Goal: Transaction & Acquisition: Purchase product/service

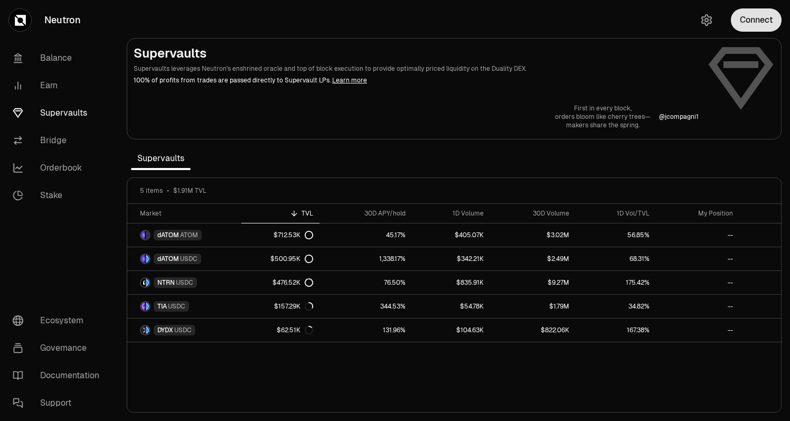
click at [749, 11] on button "Connect" at bounding box center [756, 19] width 51 height 23
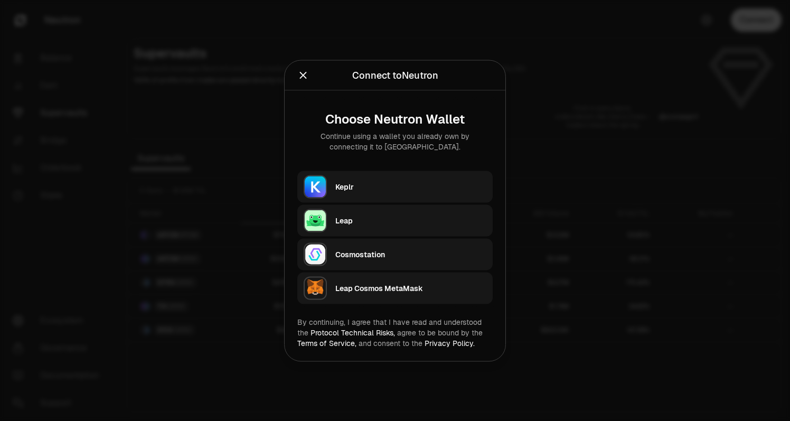
click at [354, 180] on div "Keplr" at bounding box center [410, 187] width 151 height 16
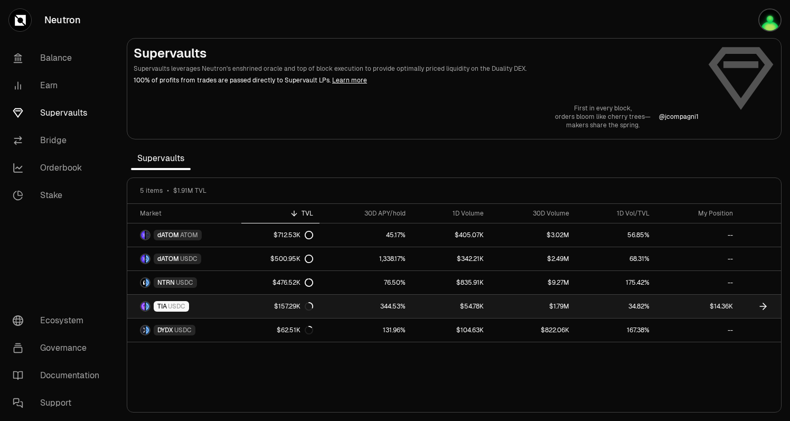
click at [235, 306] on link "TIA USDC" at bounding box center [184, 306] width 114 height 23
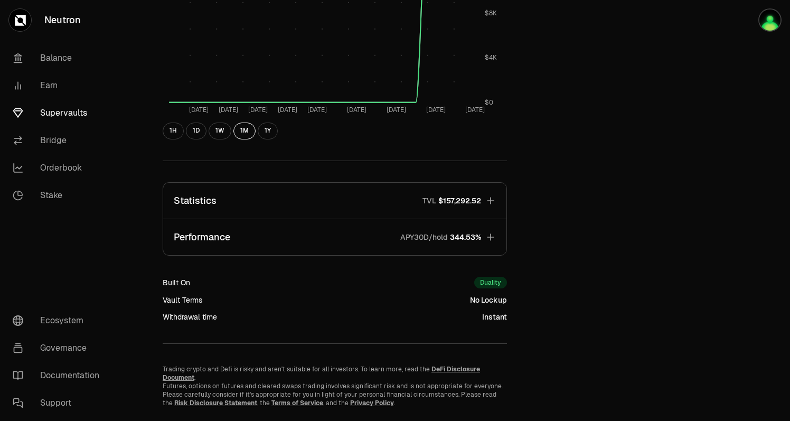
scroll to position [556, 0]
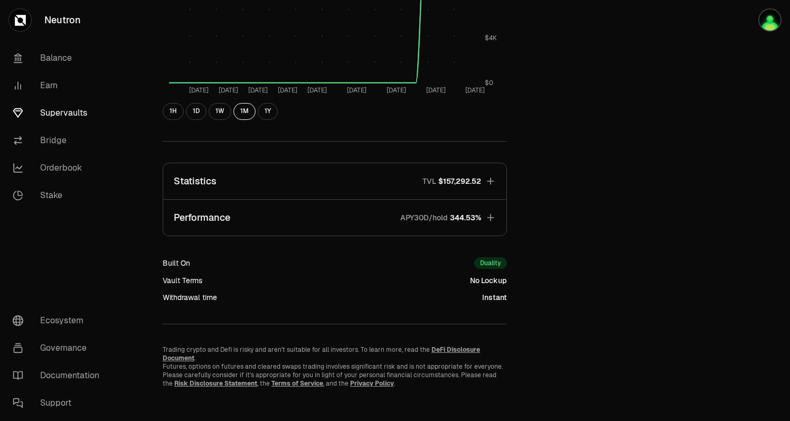
click at [487, 212] on icon "button" at bounding box center [491, 217] width 11 height 11
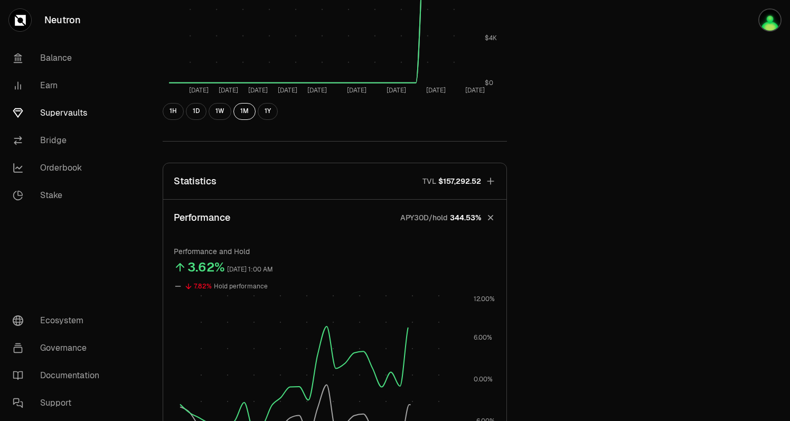
click at [487, 212] on button "Performance APY30D/hold 344.53%" at bounding box center [334, 218] width 343 height 36
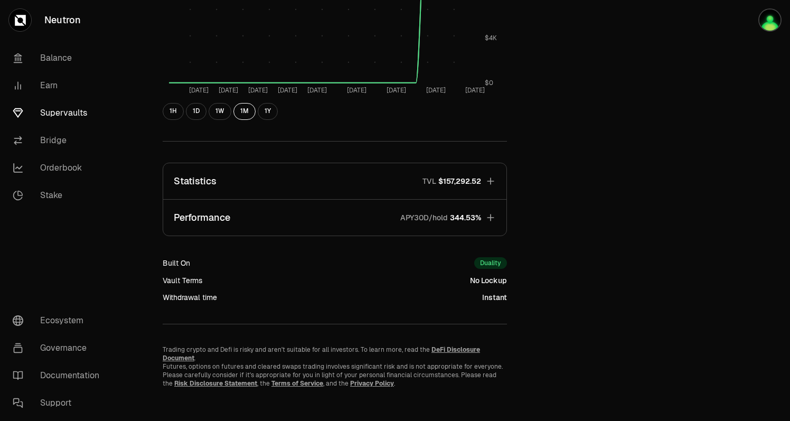
click at [487, 212] on icon "button" at bounding box center [491, 217] width 11 height 11
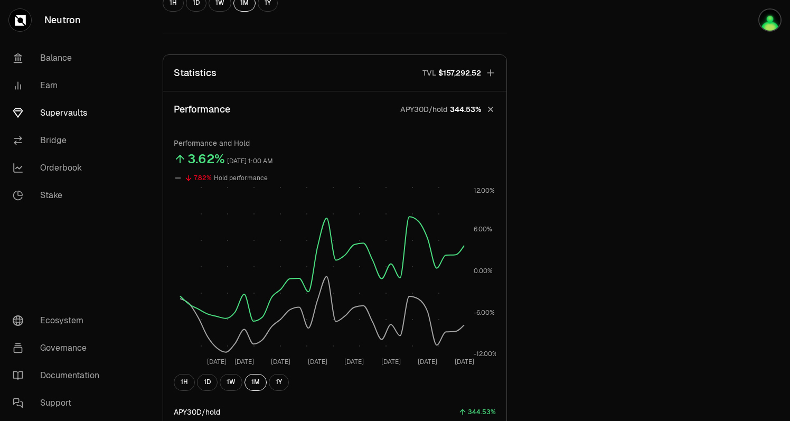
scroll to position [664, 0]
click at [482, 70] on button "Statistics TVL $157,292.52" at bounding box center [334, 73] width 343 height 36
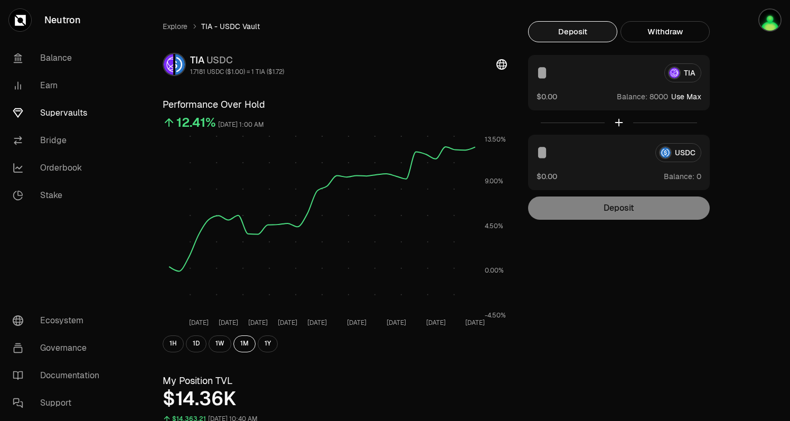
scroll to position [0, 0]
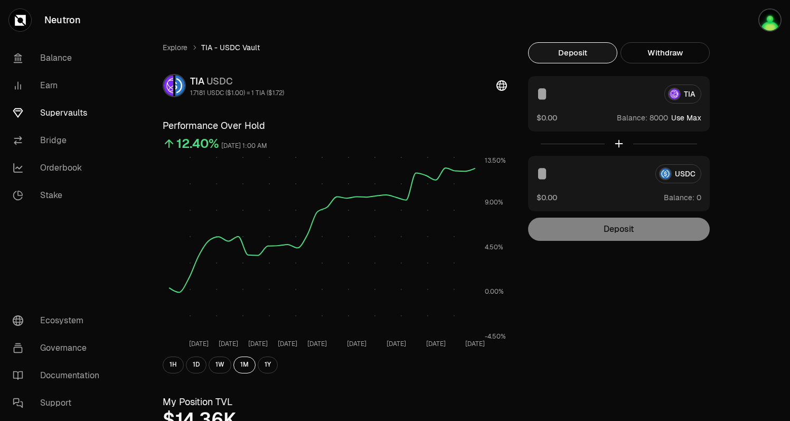
click at [45, 115] on link "Supervaults" at bounding box center [59, 112] width 110 height 27
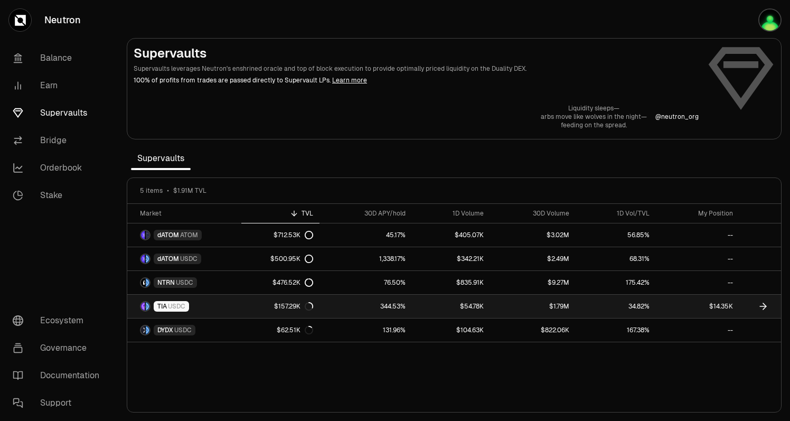
click at [174, 306] on span "USDC" at bounding box center [176, 306] width 17 height 8
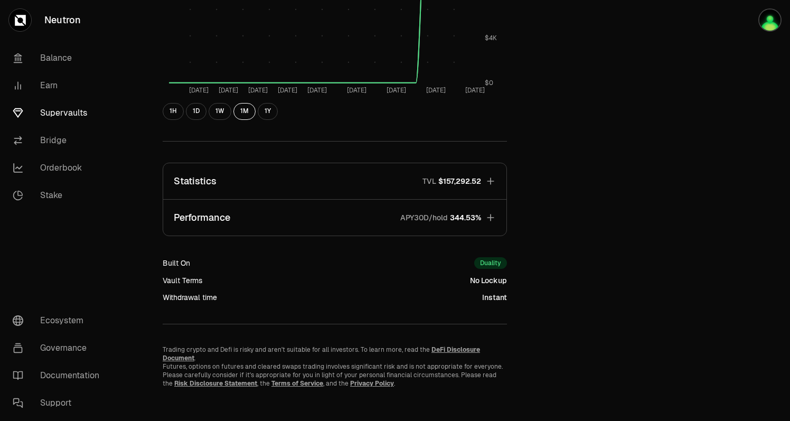
scroll to position [556, 0]
click at [484, 213] on button "Performance APY30D/hold 344.53%" at bounding box center [334, 218] width 343 height 36
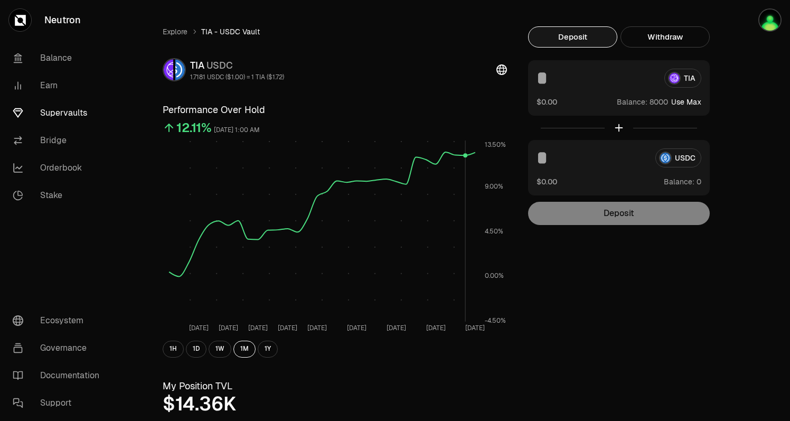
scroll to position [0, 0]
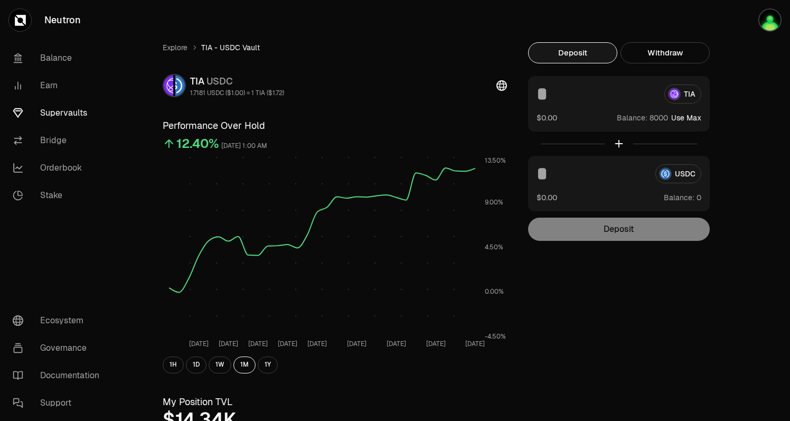
click at [597, 96] on input at bounding box center [596, 94] width 119 height 19
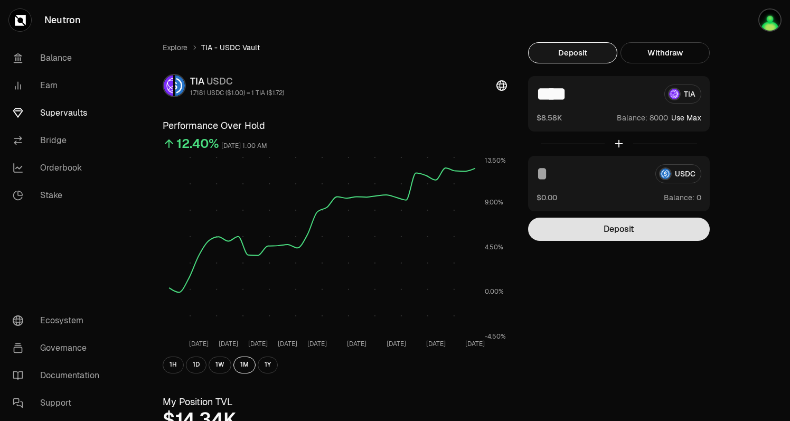
type input "****"
click at [604, 230] on button "Deposit" at bounding box center [619, 229] width 182 height 23
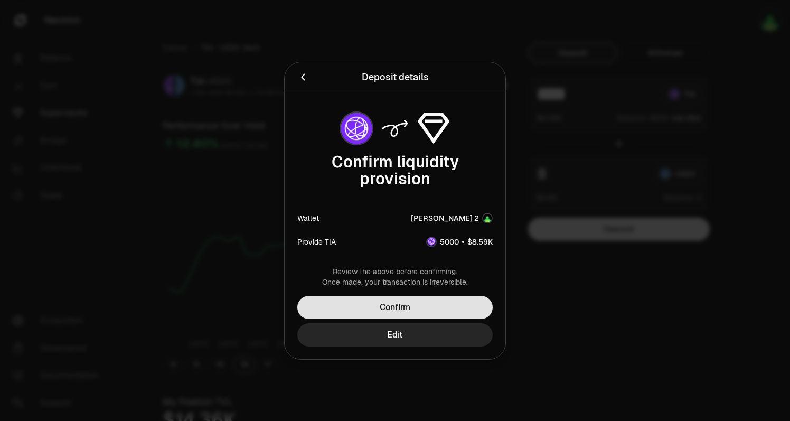
click at [417, 305] on button "Confirm" at bounding box center [394, 307] width 195 height 23
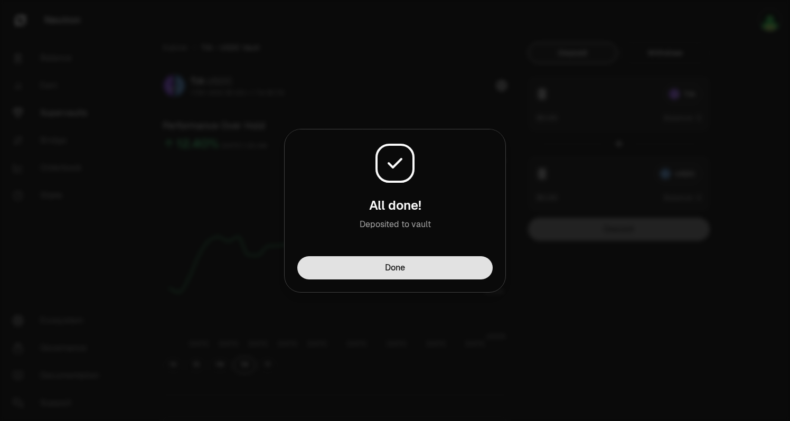
click at [386, 257] on button "Done" at bounding box center [394, 267] width 195 height 23
